Goal: Task Accomplishment & Management: Complete application form

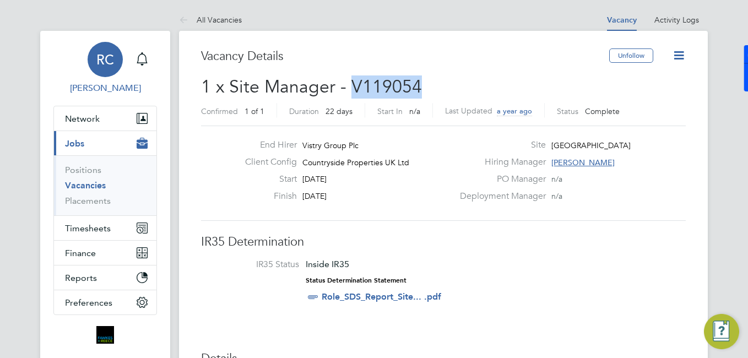
drag, startPoint x: 104, startPoint y: 74, endPoint x: 102, endPoint y: 90, distance: 16.1
click at [104, 74] on div "RC" at bounding box center [105, 59] width 35 height 35
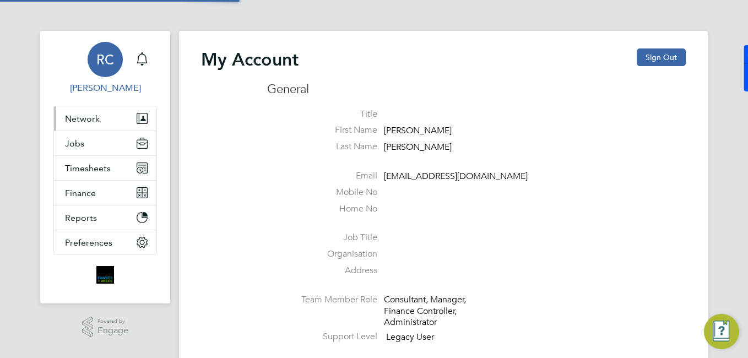
type input "rclarke@frlondon.co.uk"
click at [92, 160] on button "Timesheets" at bounding box center [105, 168] width 102 height 24
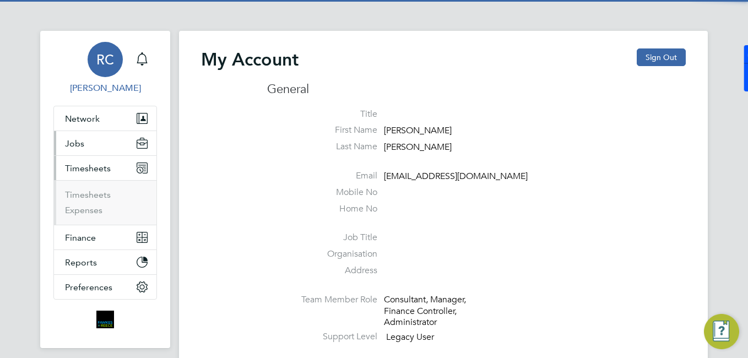
click at [95, 148] on button "Jobs" at bounding box center [105, 143] width 102 height 24
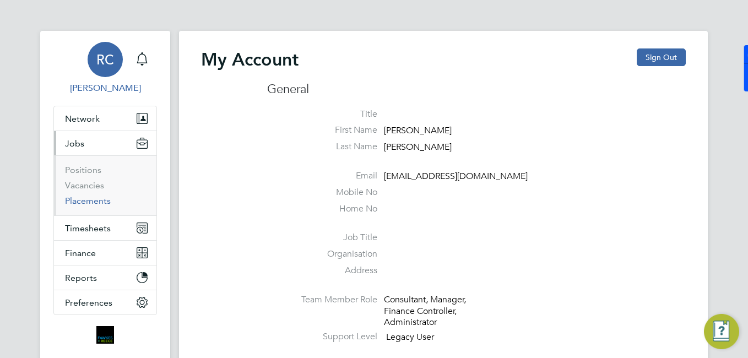
click at [96, 205] on link "Placements" at bounding box center [88, 200] width 46 height 10
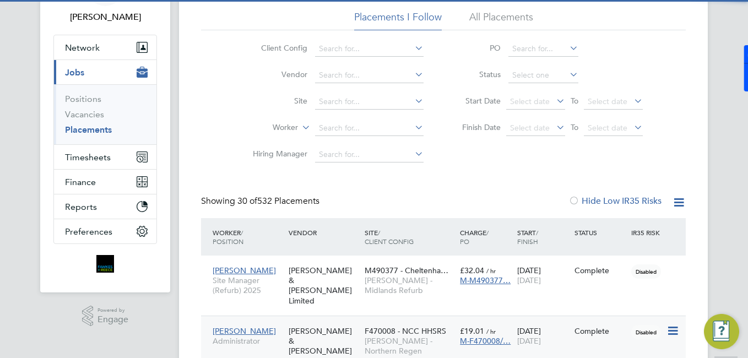
scroll to position [6, 6]
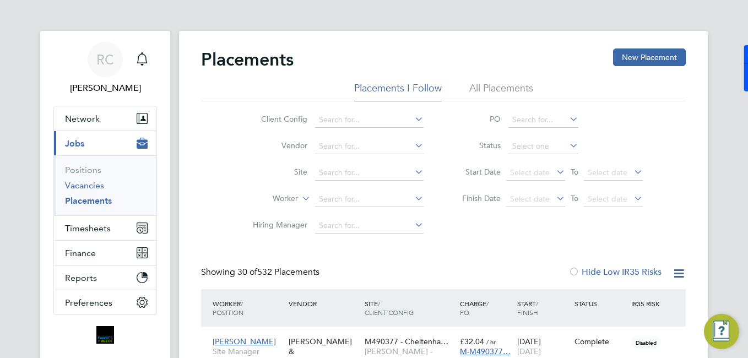
click at [89, 186] on link "Vacancies" at bounding box center [84, 185] width 39 height 10
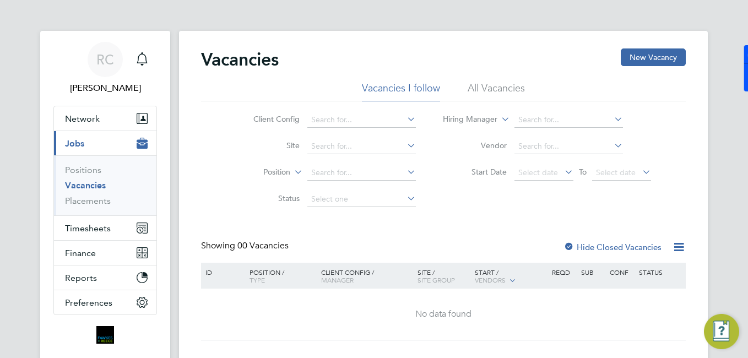
click at [499, 92] on li "All Vacancies" at bounding box center [496, 91] width 57 height 20
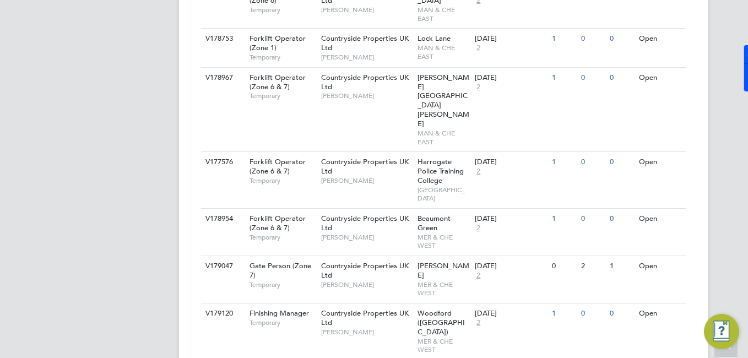
click at [645, 313] on li "View Details" at bounding box center [645, 314] width 64 height 15
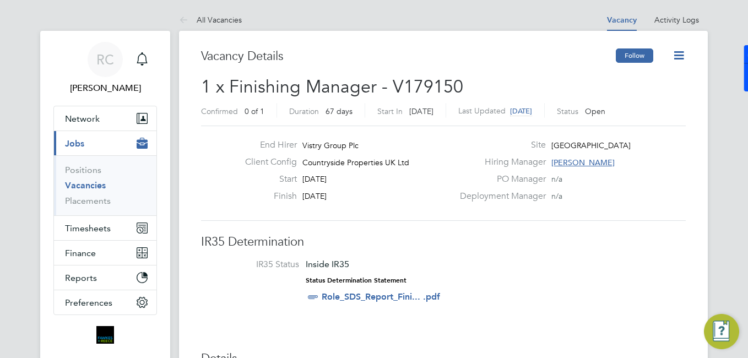
click at [653, 52] on div "Follow" at bounding box center [651, 60] width 70 height 25
click at [648, 52] on button "Follow" at bounding box center [634, 55] width 37 height 14
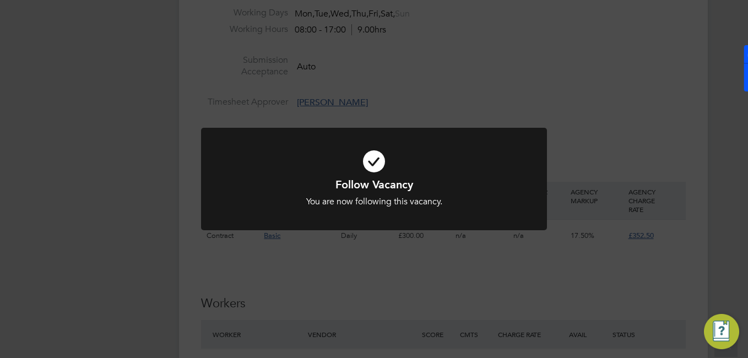
click at [554, 232] on div "Follow Vacancy You are now following this vacancy. Cancel Okay" at bounding box center [374, 179] width 748 height 358
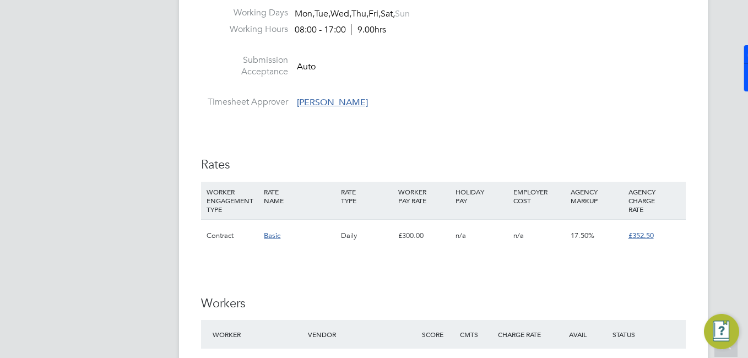
scroll to position [826, 0]
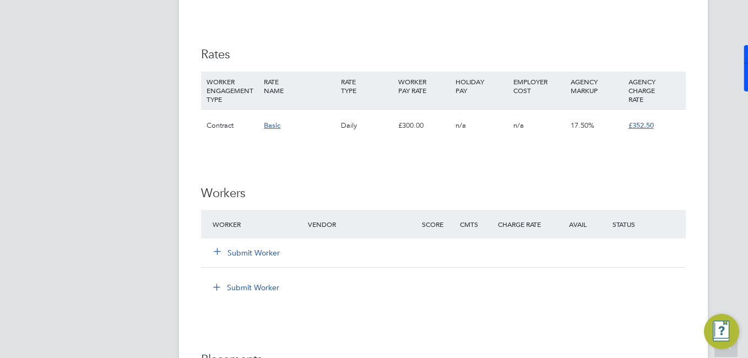
click at [240, 253] on button "Submit Worker" at bounding box center [247, 252] width 66 height 11
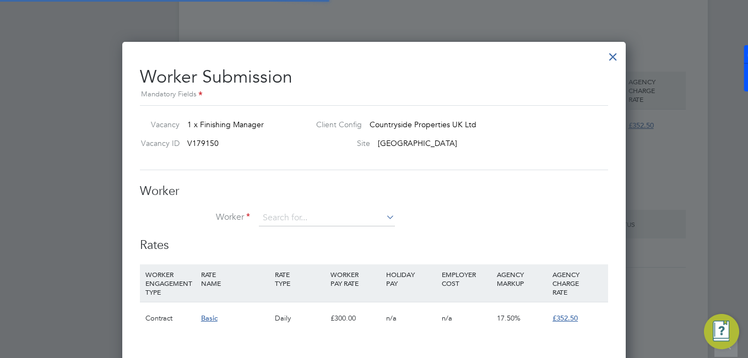
scroll to position [32, 75]
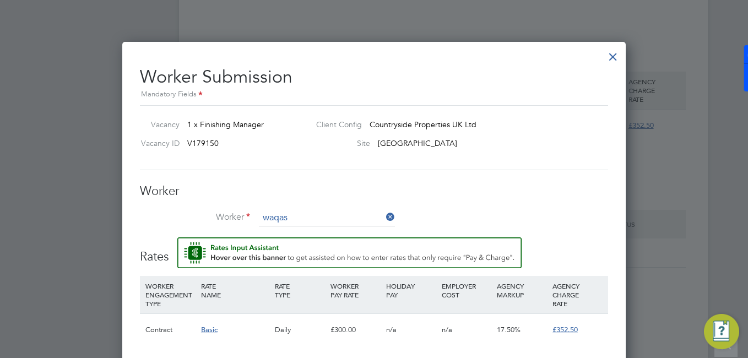
click at [326, 232] on b "Waqas" at bounding box center [338, 233] width 25 height 9
type input "[PERSON_NAME] (CAN-191828)"
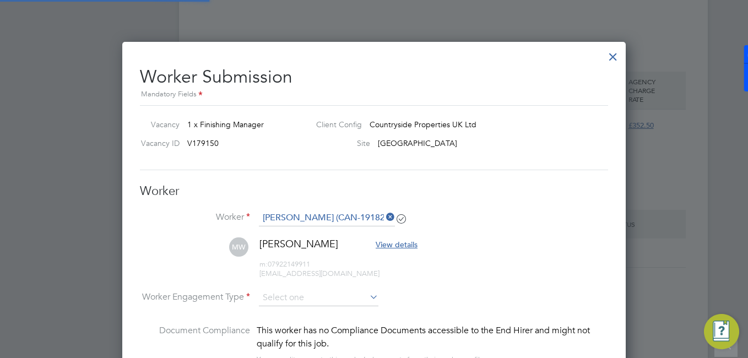
scroll to position [931, 504]
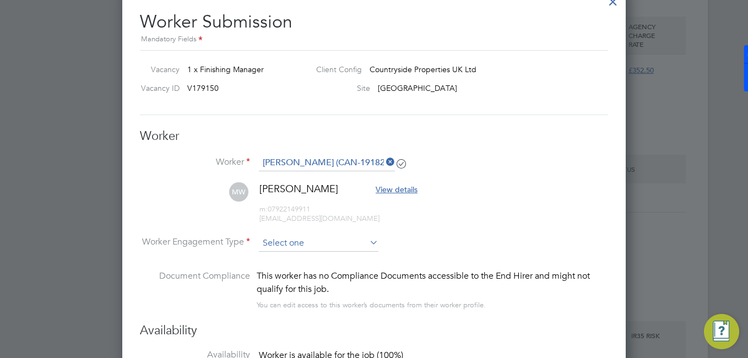
click at [329, 240] on input at bounding box center [318, 243] width 119 height 17
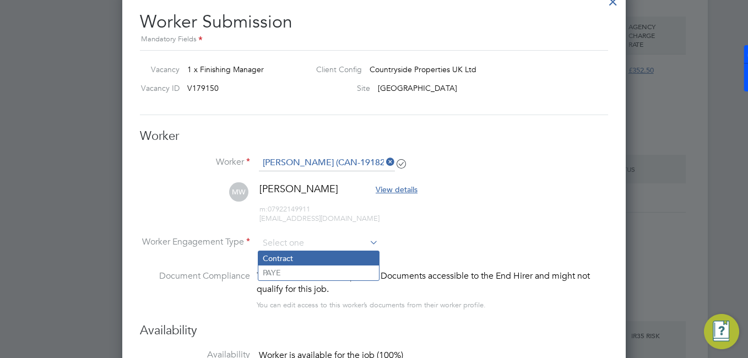
click at [296, 257] on li "Contract" at bounding box center [318, 258] width 121 height 14
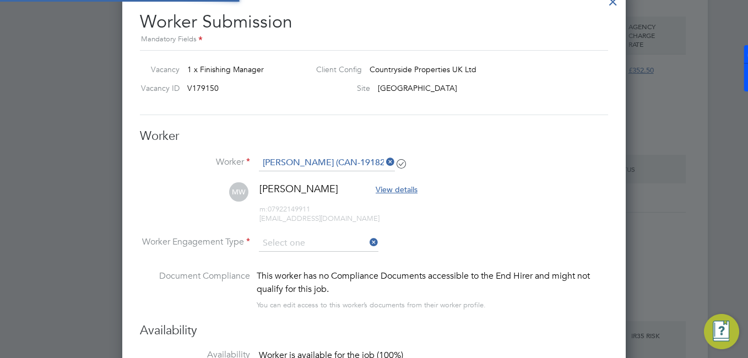
type input "Contract"
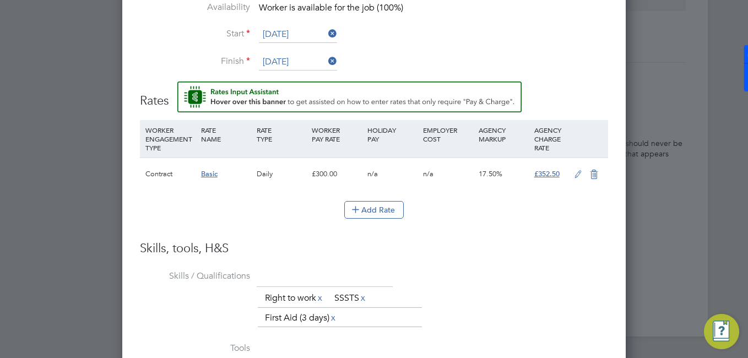
click at [380, 219] on li "Add Rate" at bounding box center [374, 215] width 468 height 29
click at [377, 212] on button "Add Rate" at bounding box center [373, 210] width 59 height 18
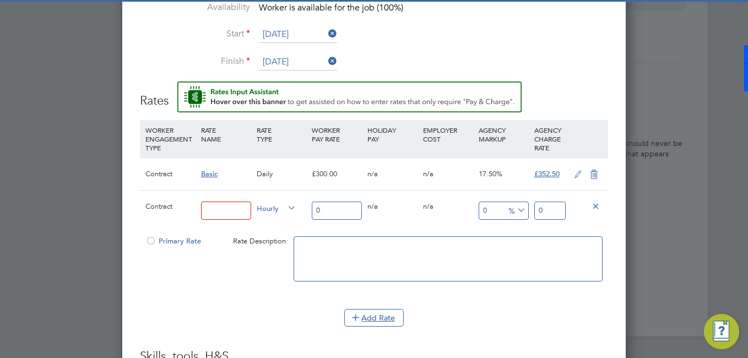
click at [237, 215] on input at bounding box center [226, 211] width 50 height 18
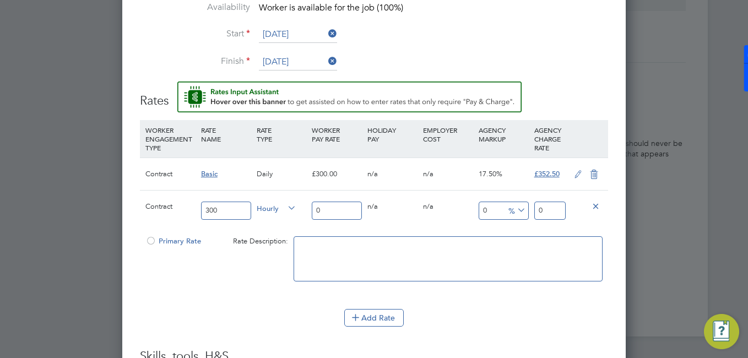
type input "300"
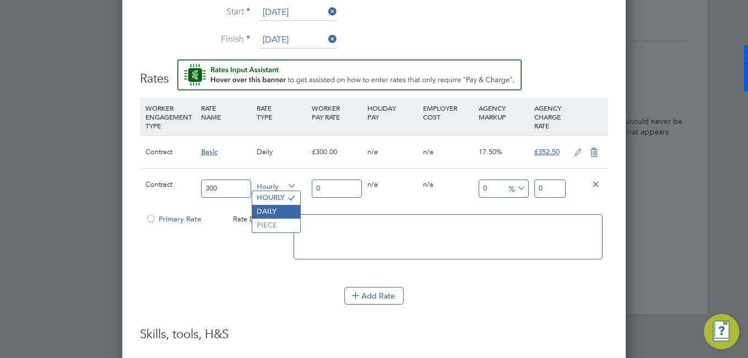
click at [282, 205] on li "DAILY" at bounding box center [276, 212] width 48 height 14
click at [331, 178] on div "0" at bounding box center [337, 189] width 56 height 40
click at [357, 177] on div "0" at bounding box center [337, 189] width 56 height 40
click at [341, 187] on input "0" at bounding box center [337, 189] width 50 height 18
type input "03"
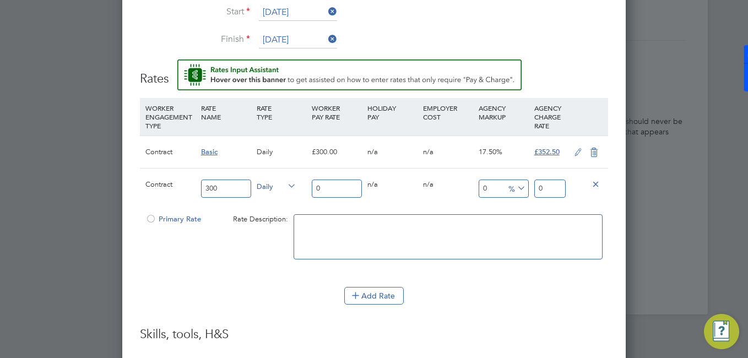
type input "3"
type input "035"
type input "35"
type input "03"
type input "3"
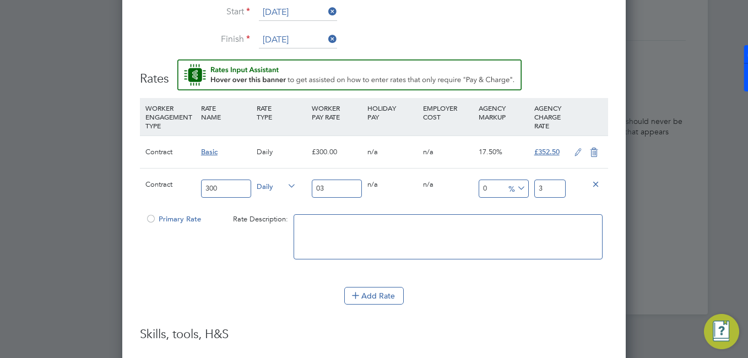
type input "0"
type input "35"
type input "352"
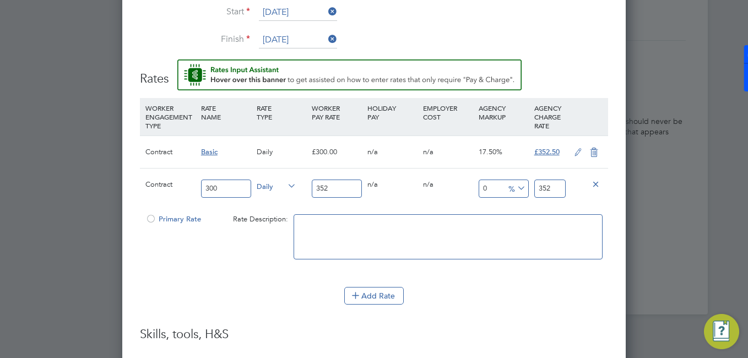
type input "352.5"
type input "352.50"
type input "1"
type input "356.025"
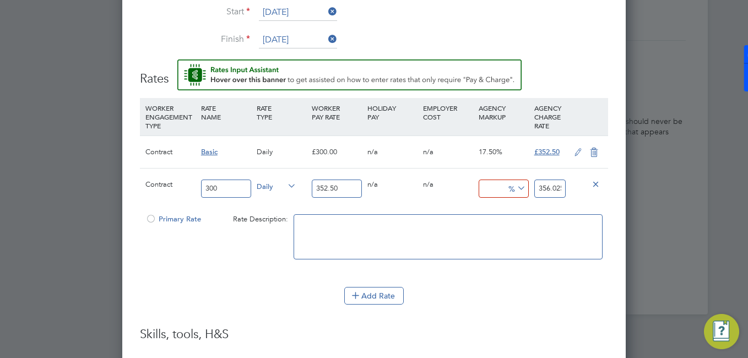
type input "0"
type input "352.5"
click at [595, 187] on icon at bounding box center [595, 184] width 8 height 8
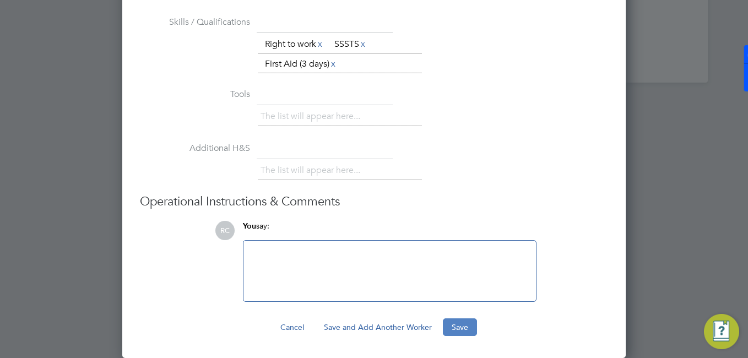
click at [475, 330] on button "Save" at bounding box center [460, 327] width 34 height 18
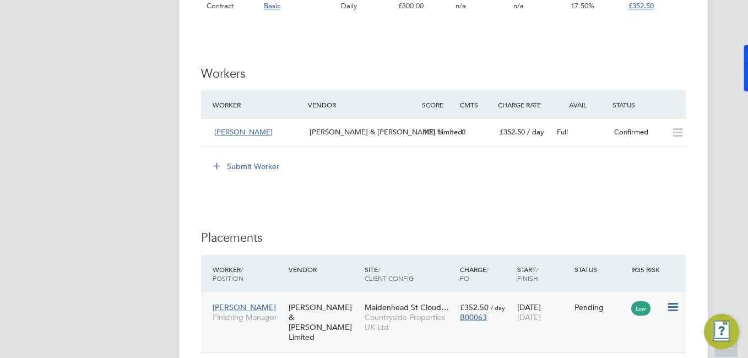
click at [615, 306] on div "Pending" at bounding box center [600, 307] width 52 height 10
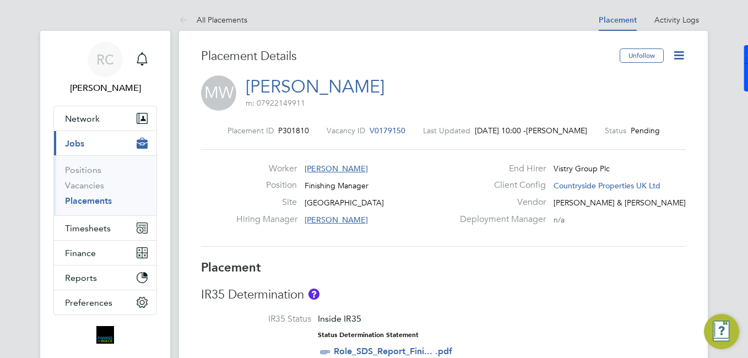
click at [681, 52] on icon at bounding box center [679, 55] width 14 height 14
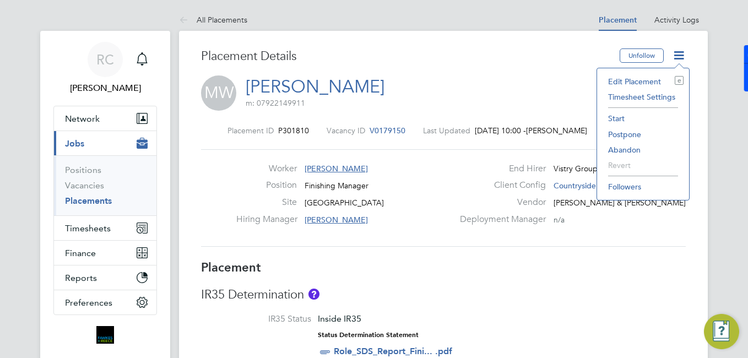
click at [617, 117] on li "Start" at bounding box center [642, 118] width 81 height 15
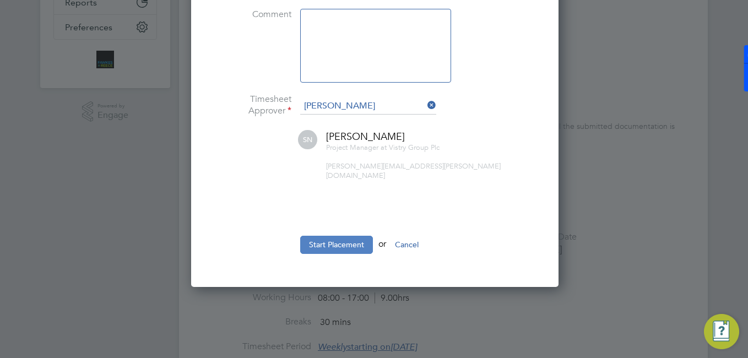
click at [346, 238] on button "Start Placement" at bounding box center [336, 245] width 73 height 18
